Goal: Task Accomplishment & Management: Manage account settings

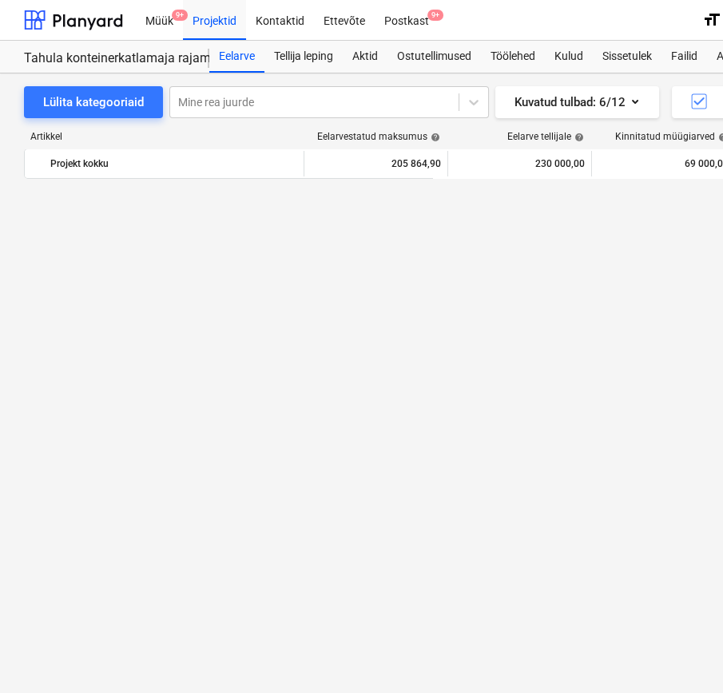
scroll to position [1403, 0]
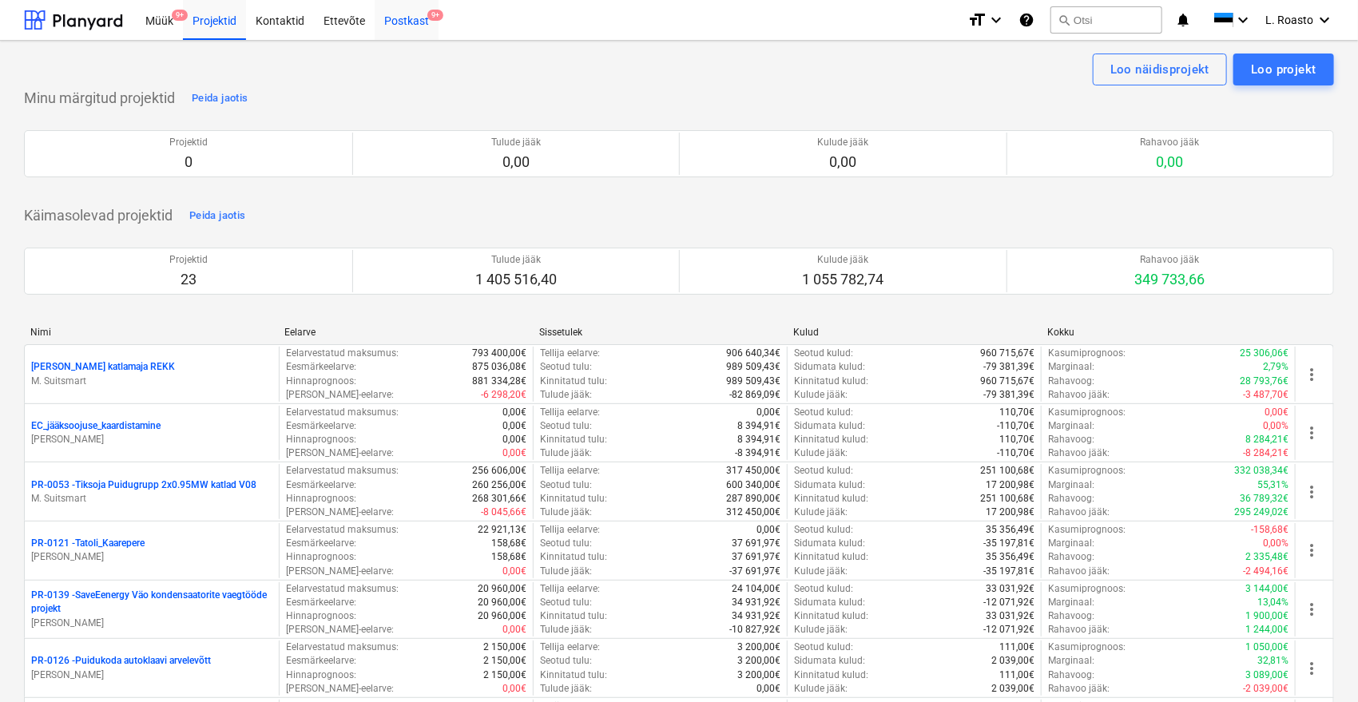
click at [430, 18] on span "9+" at bounding box center [435, 15] width 16 height 11
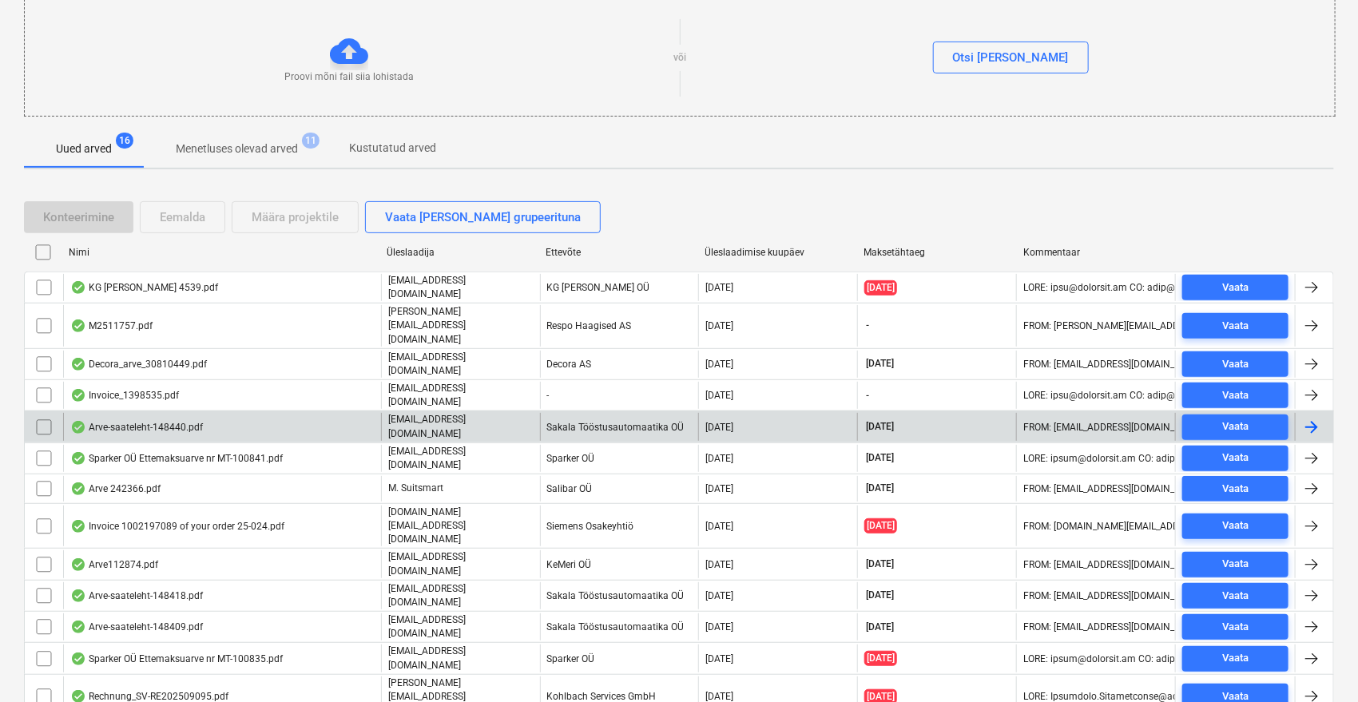
scroll to position [271, 0]
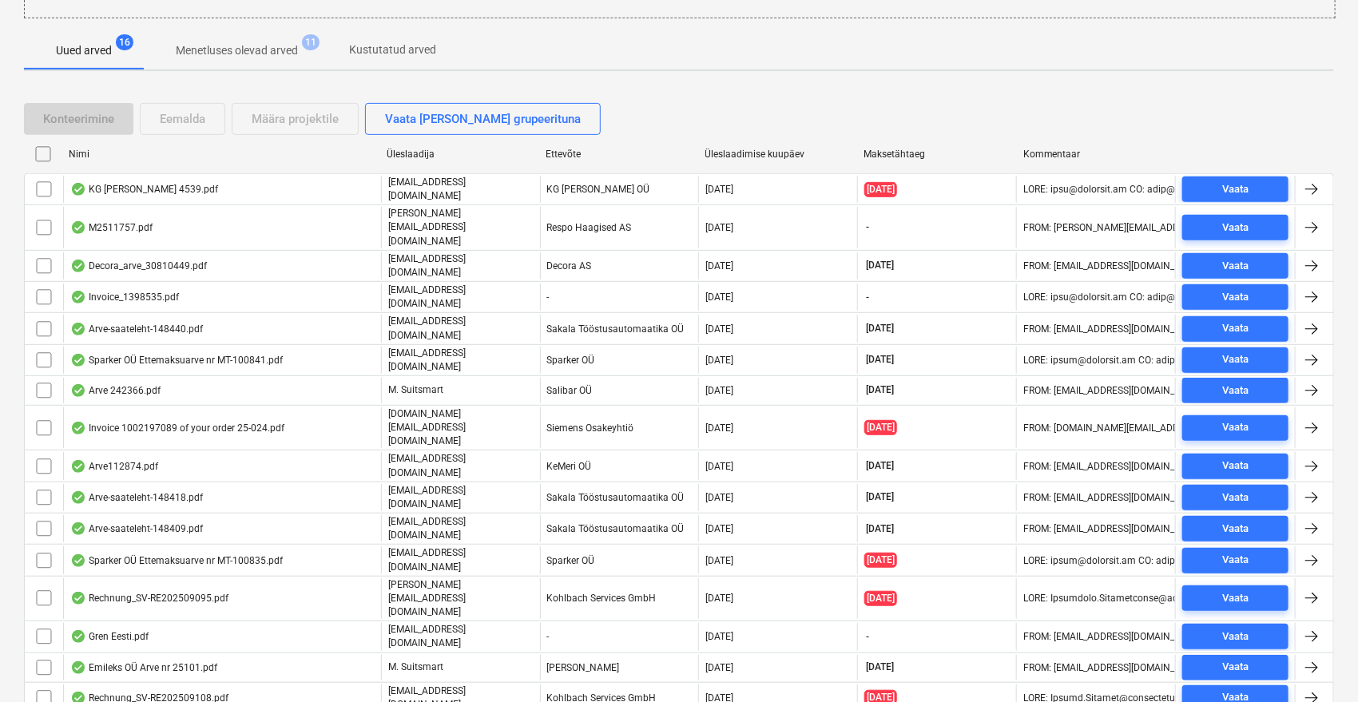
click at [722, 152] on div "Üleslaadimise kuupäev" at bounding box center [778, 154] width 146 height 11
checkbox input "false"
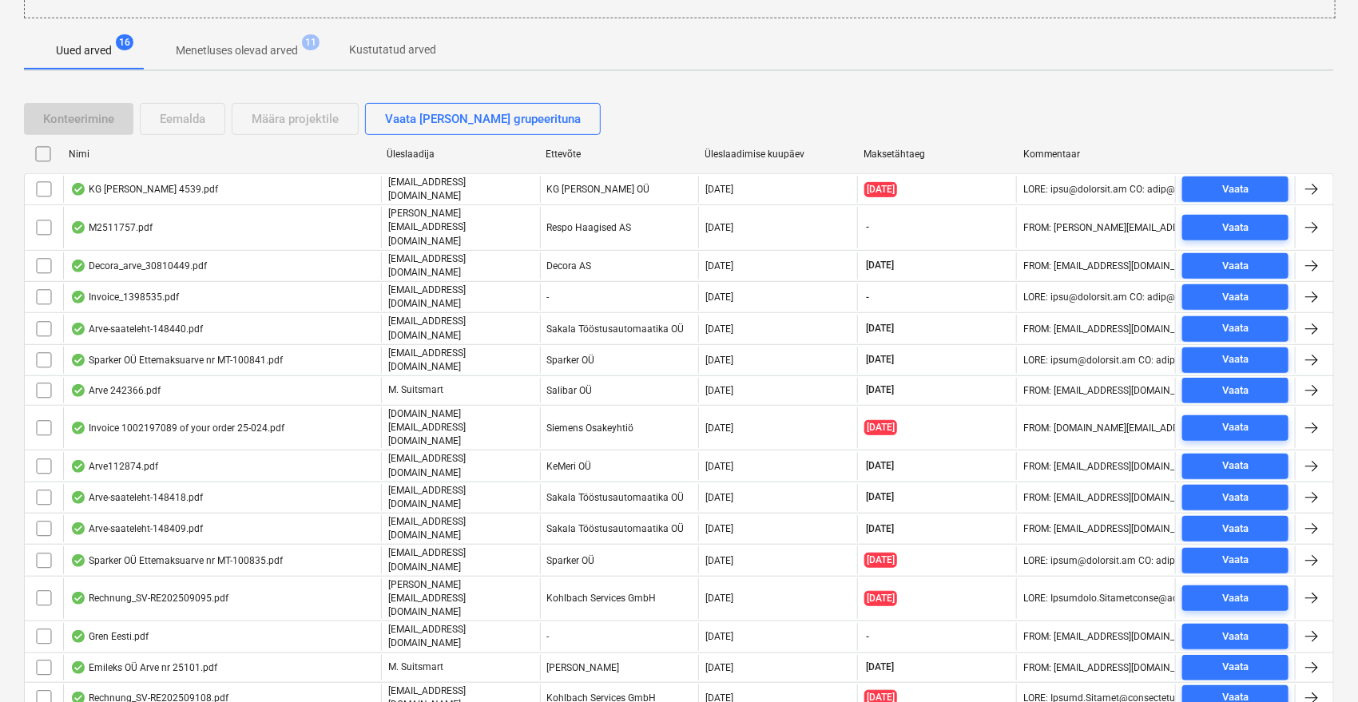
checkbox input "false"
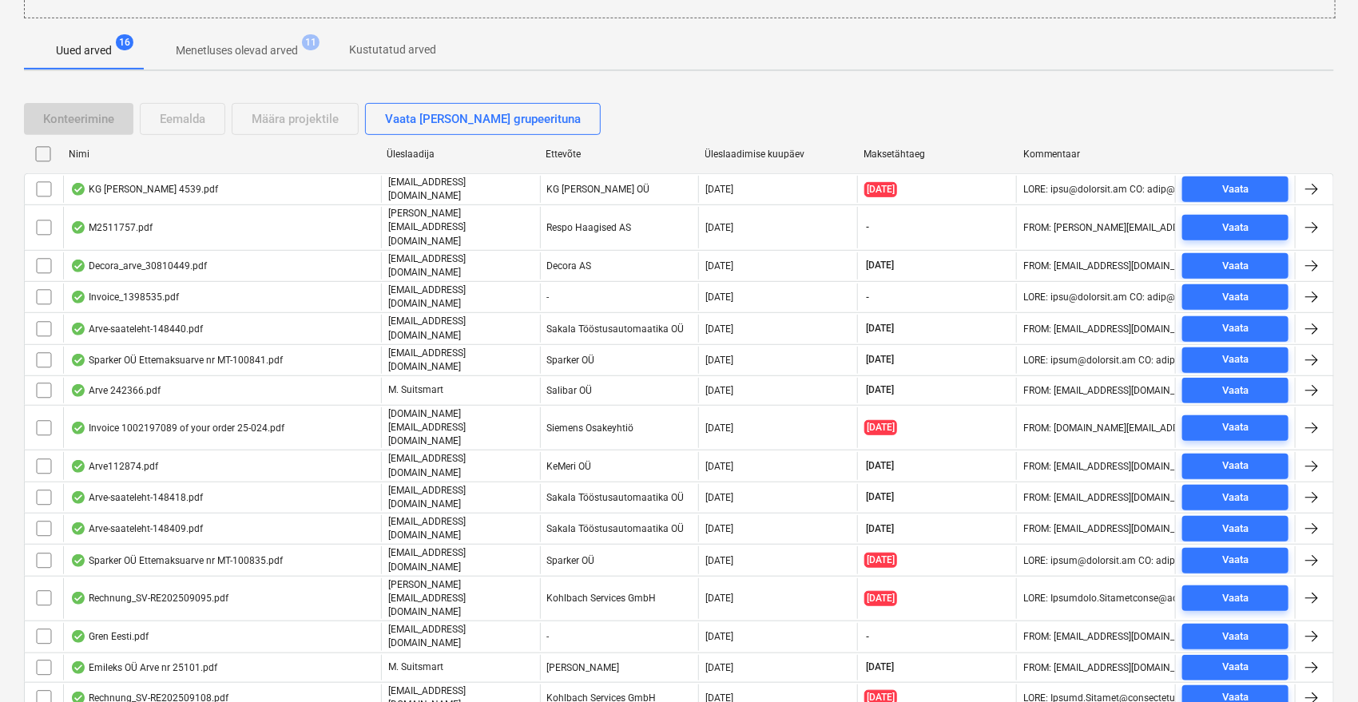
checkbox input "false"
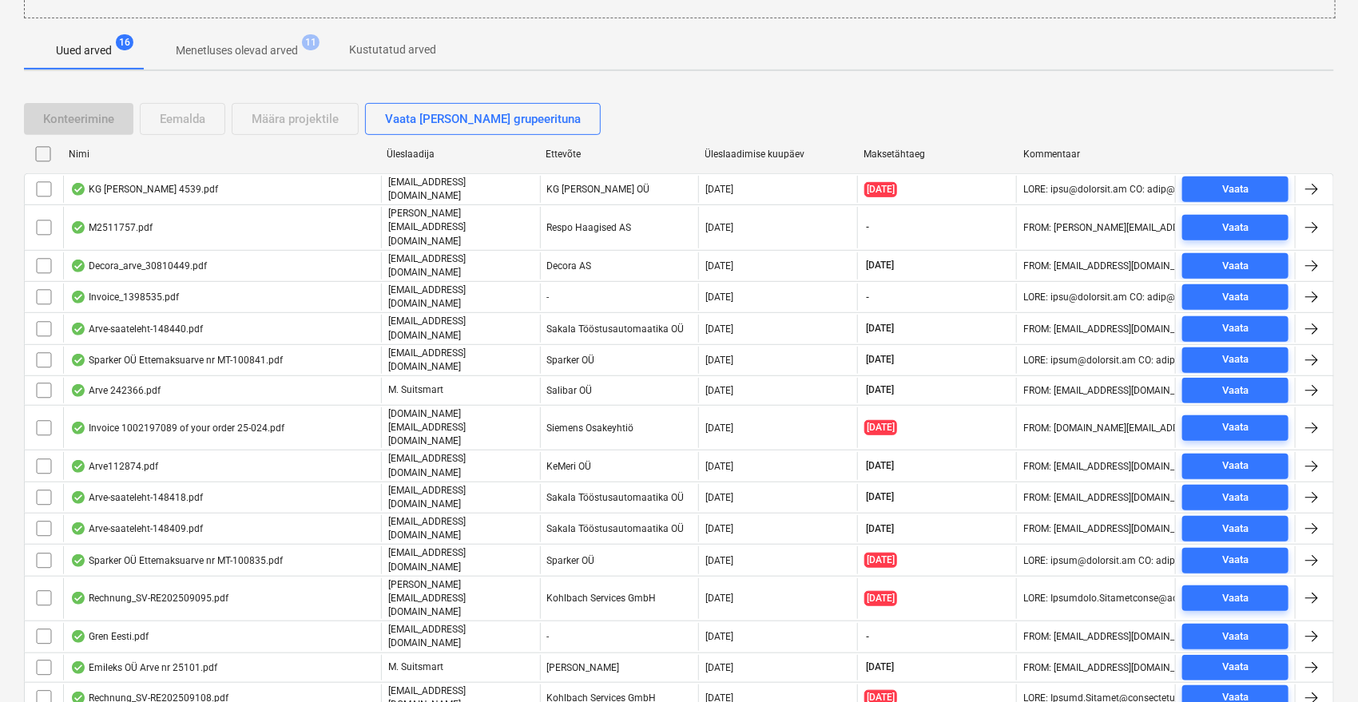
checkbox input "false"
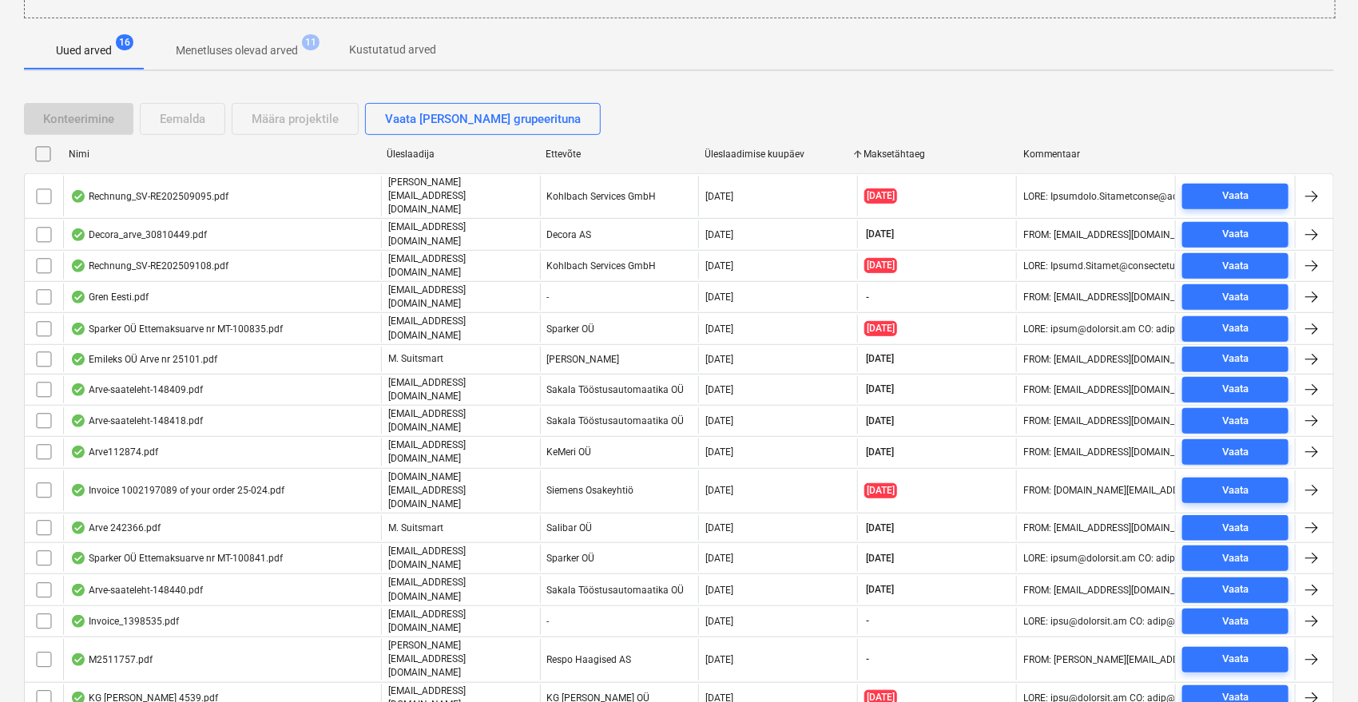
click at [722, 152] on div "Üleslaadimise kuupäev" at bounding box center [778, 154] width 146 height 11
checkbox input "false"
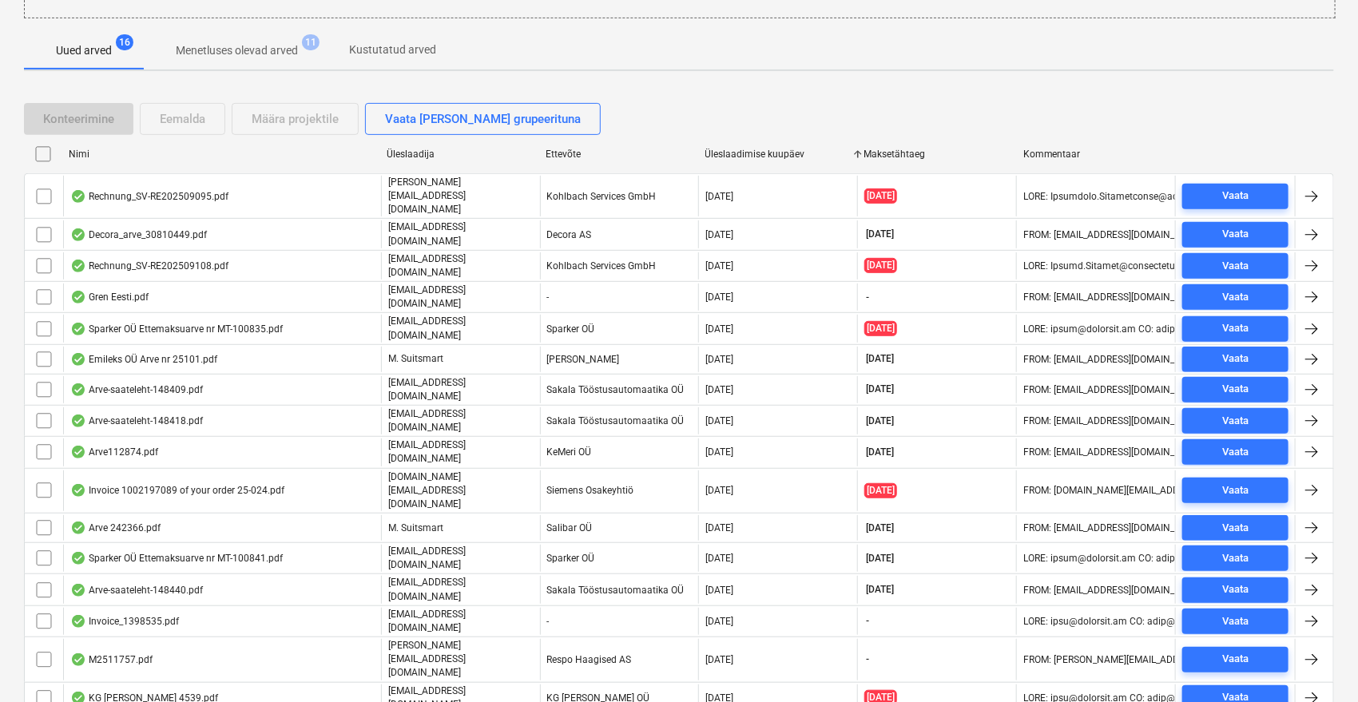
checkbox input "false"
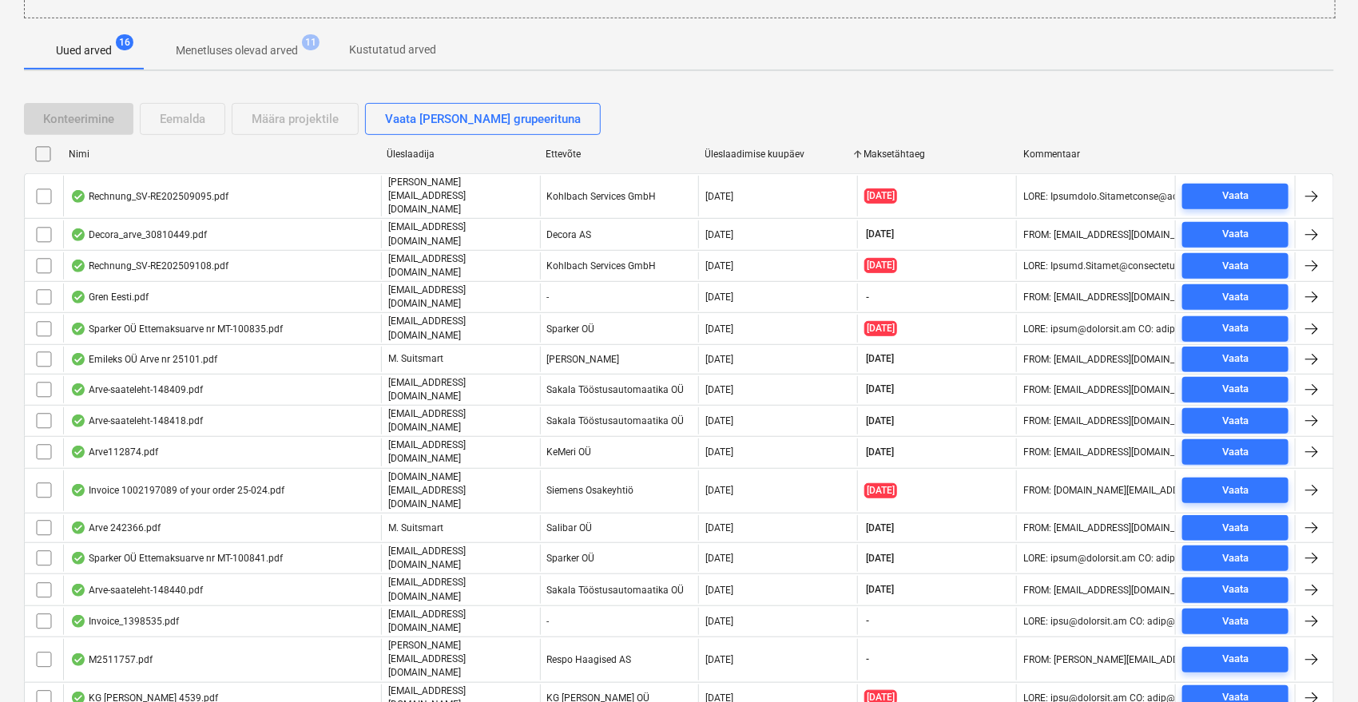
checkbox input "false"
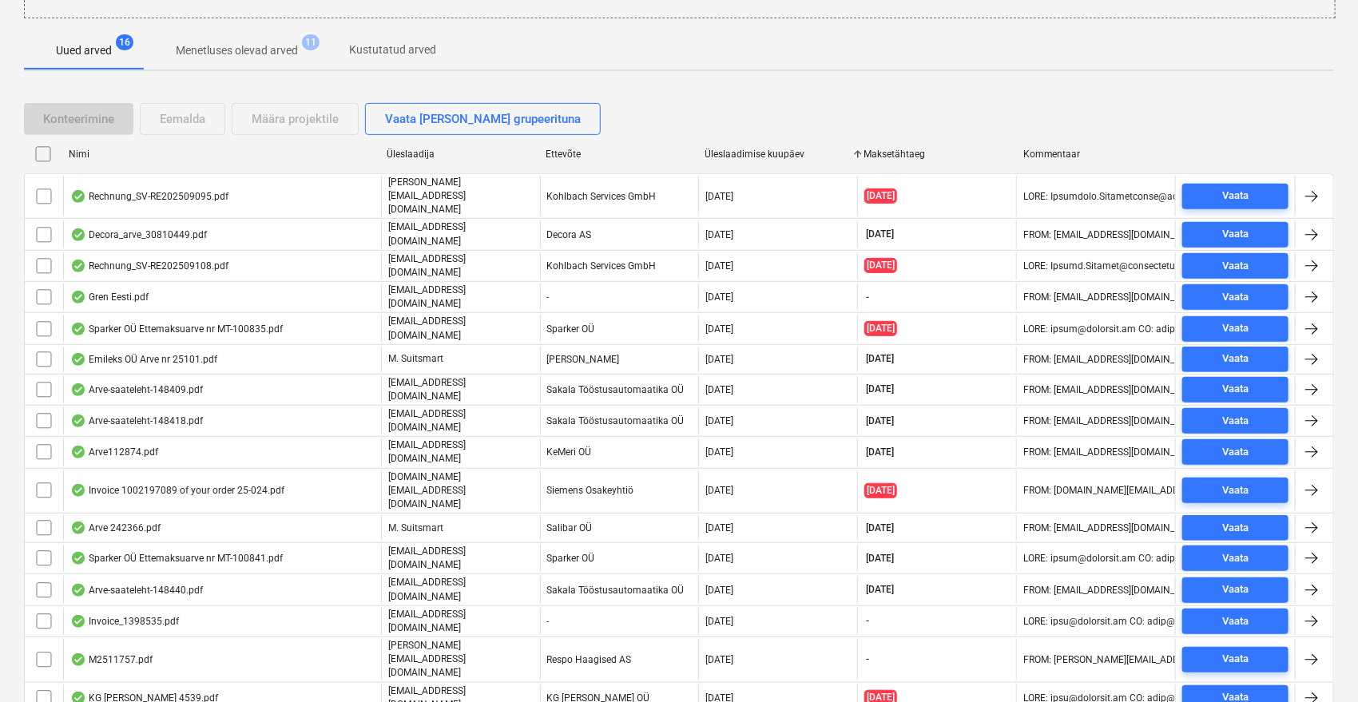
checkbox input "false"
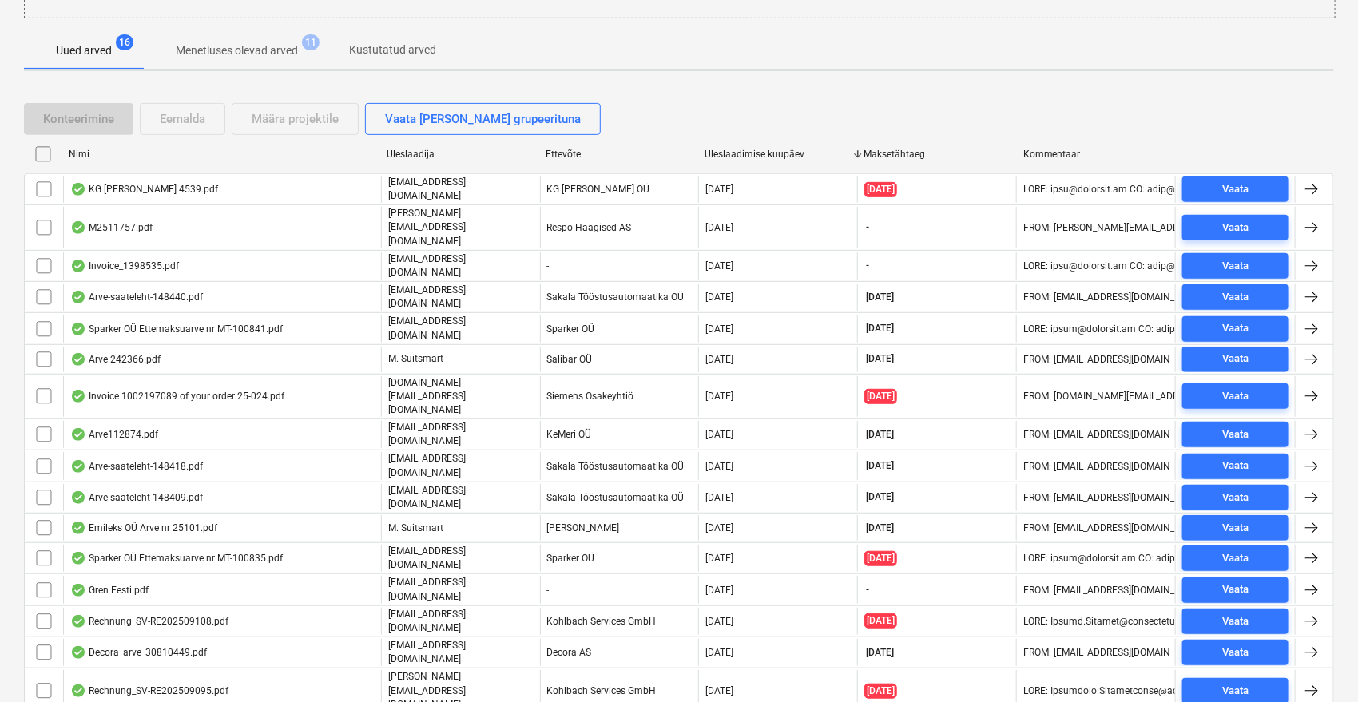
click at [722, 152] on div "Üleslaadimise kuupäev" at bounding box center [778, 154] width 146 height 11
checkbox input "false"
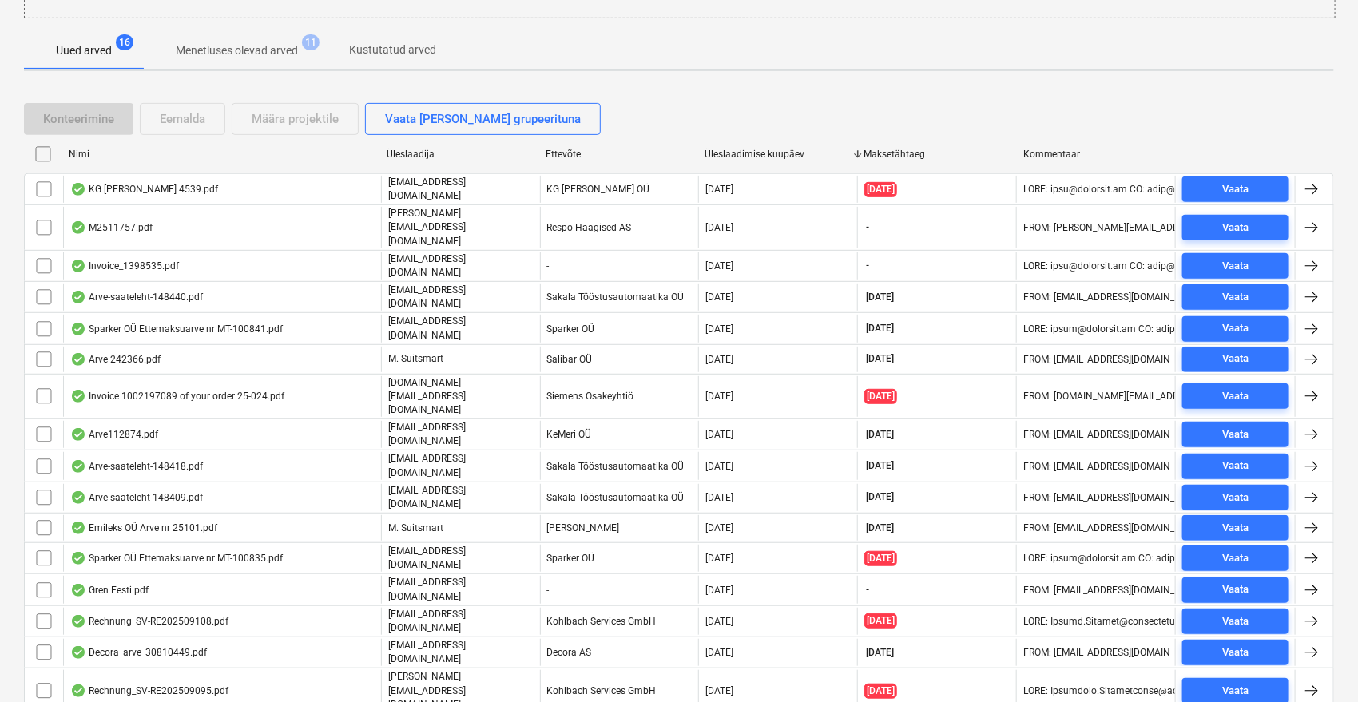
checkbox input "false"
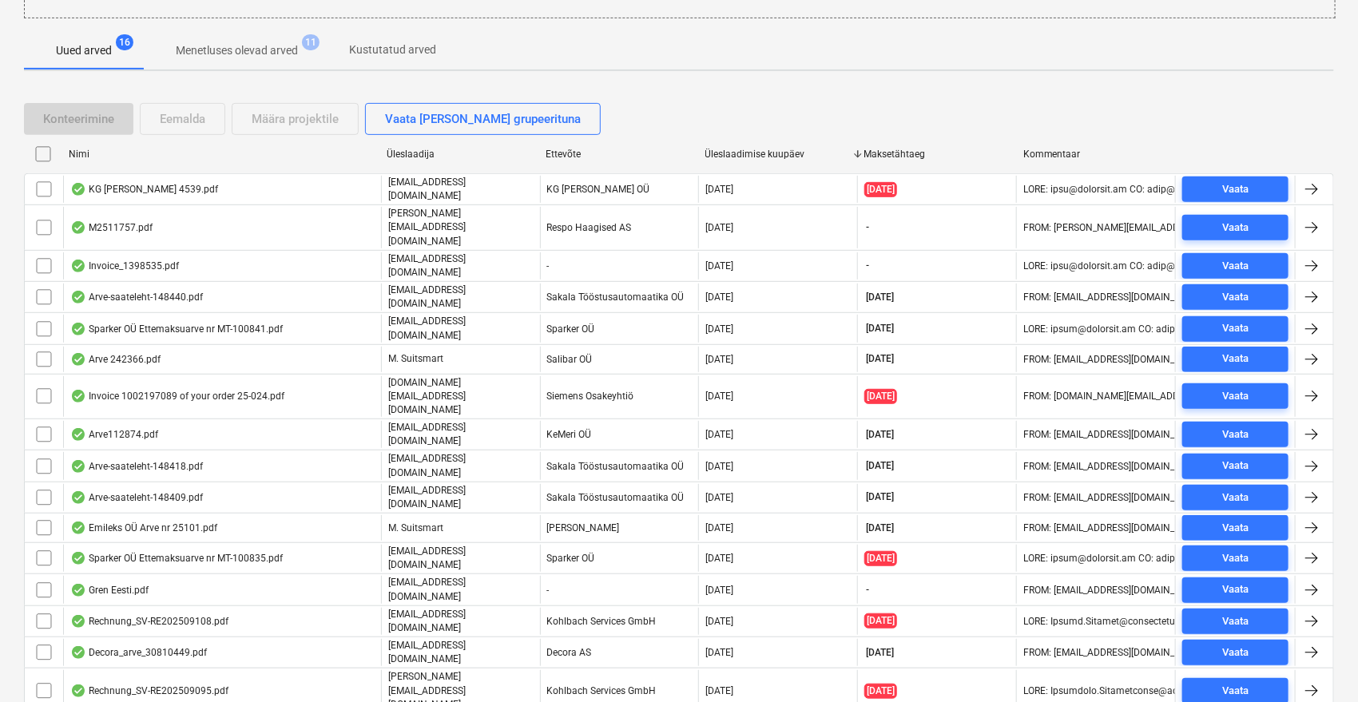
checkbox input "false"
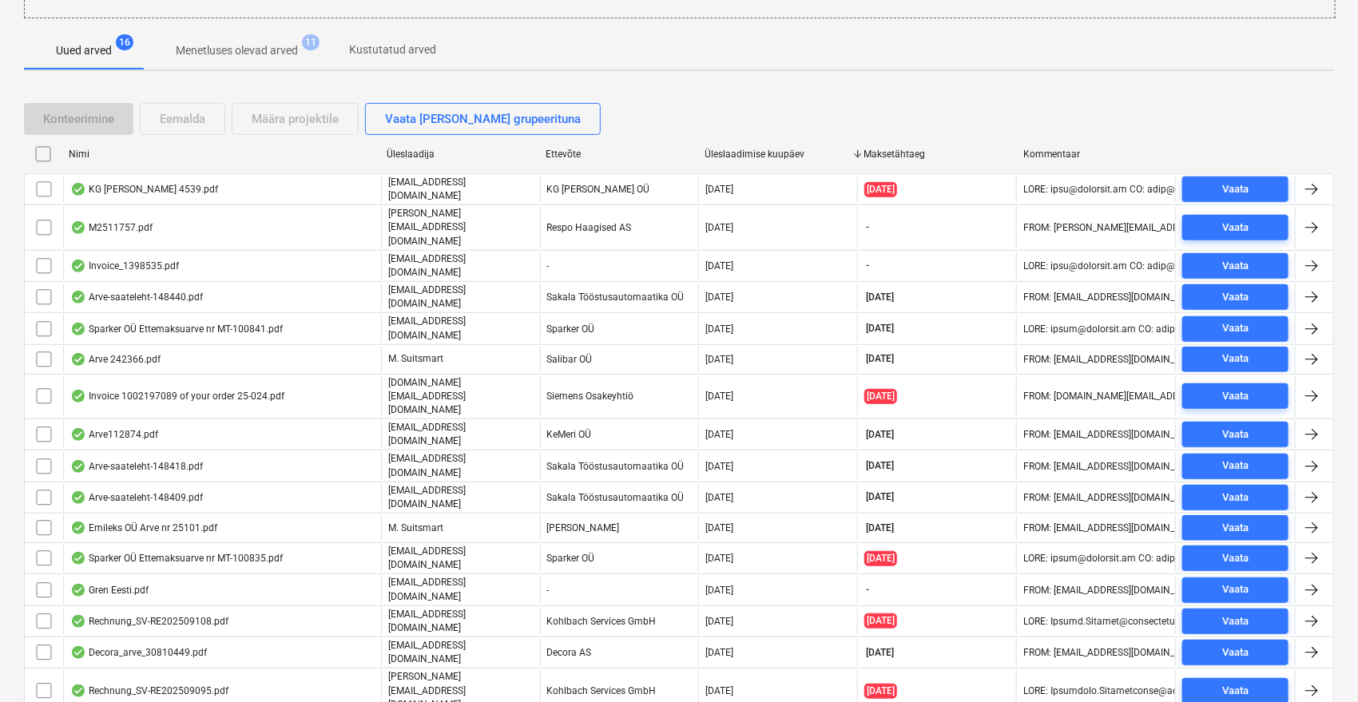
checkbox input "false"
